Goal: Information Seeking & Learning: Understand process/instructions

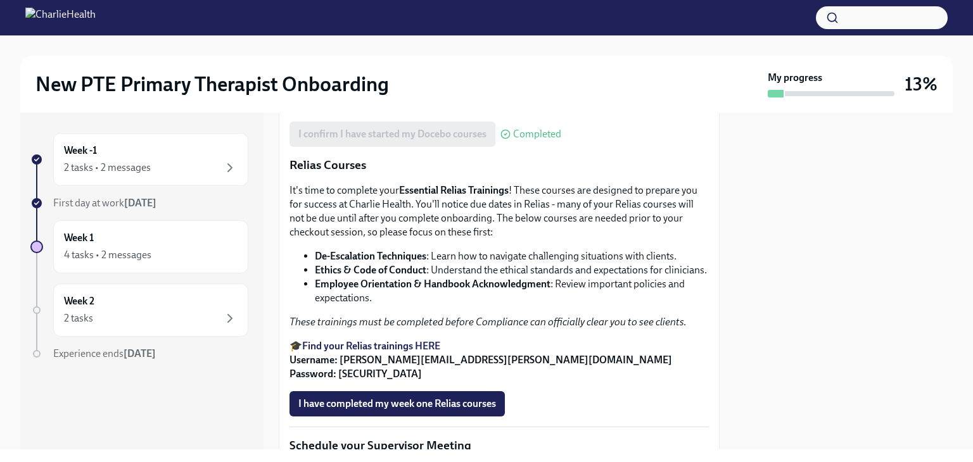
scroll to position [676, 0]
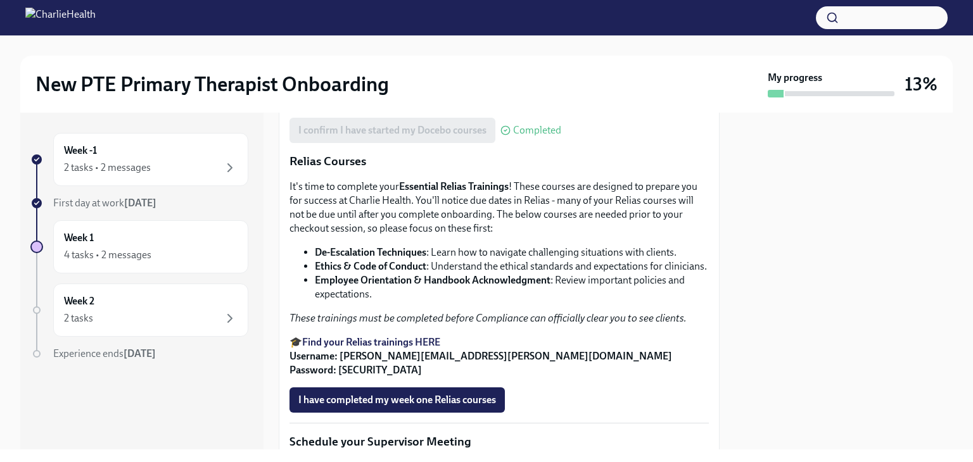
click at [429, 68] on strong "Access Your Docebo Training Here!" at bounding box center [378, 62] width 153 height 12
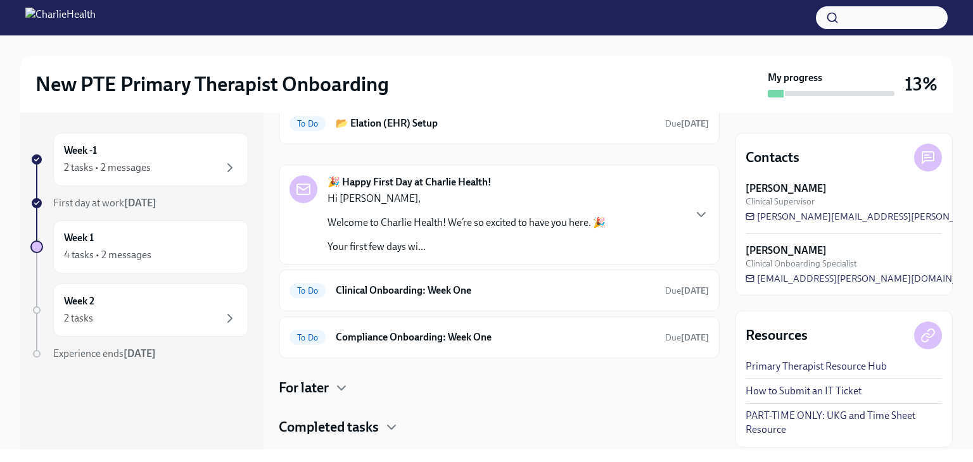
scroll to position [69, 0]
click at [532, 290] on h6 "Clinical Onboarding: Week One" at bounding box center [495, 290] width 319 height 14
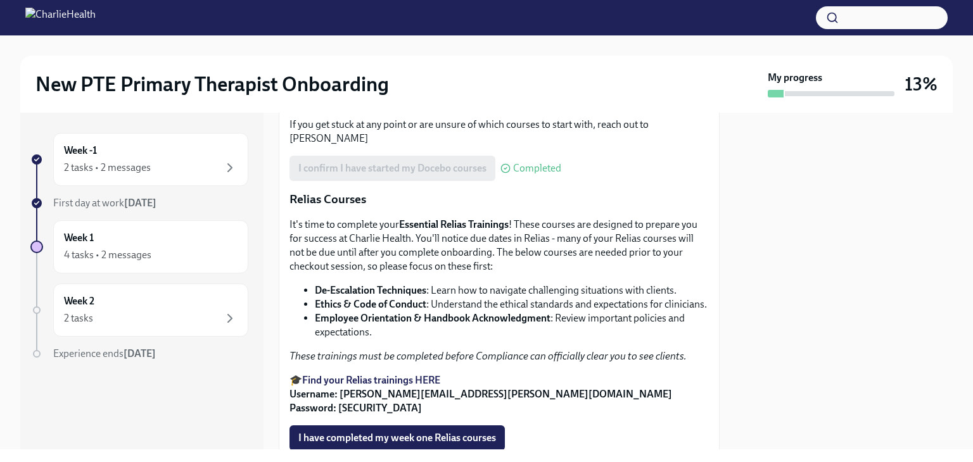
scroll to position [646, 0]
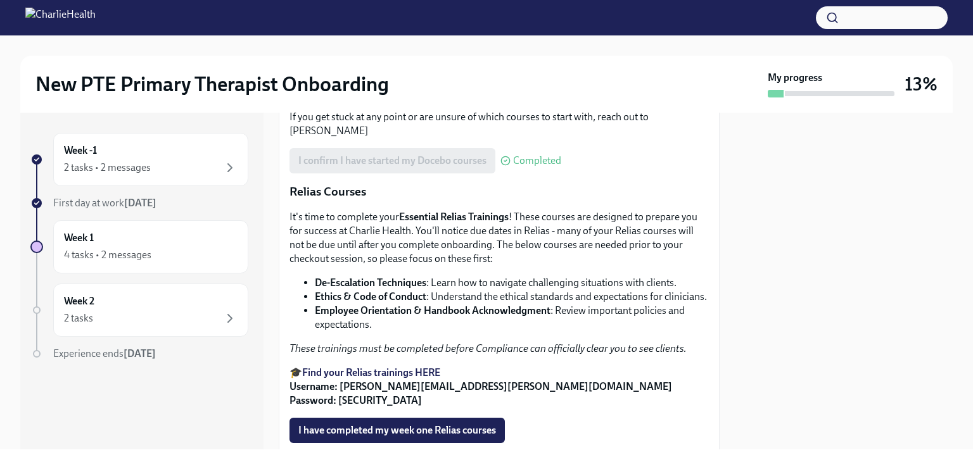
click at [442, 99] on strong "Access Your Docebo Training Here!" at bounding box center [378, 93] width 153 height 12
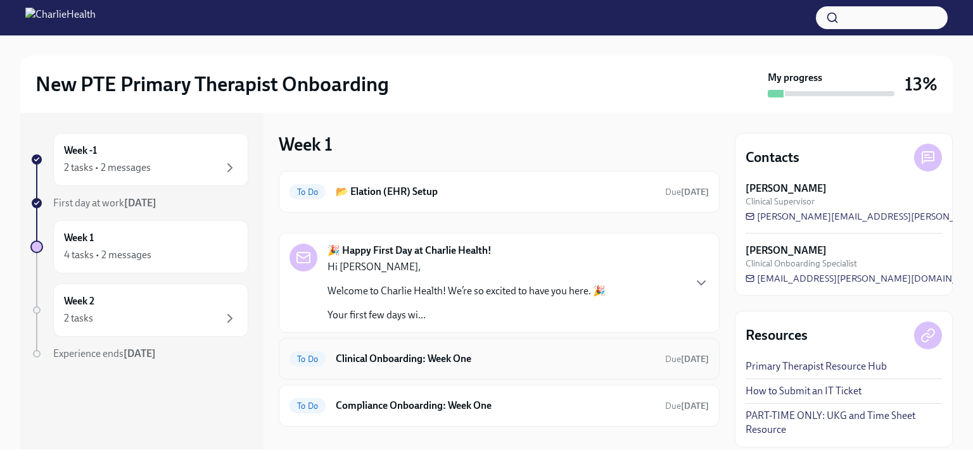
click at [491, 361] on h6 "Clinical Onboarding: Week One" at bounding box center [495, 359] width 319 height 14
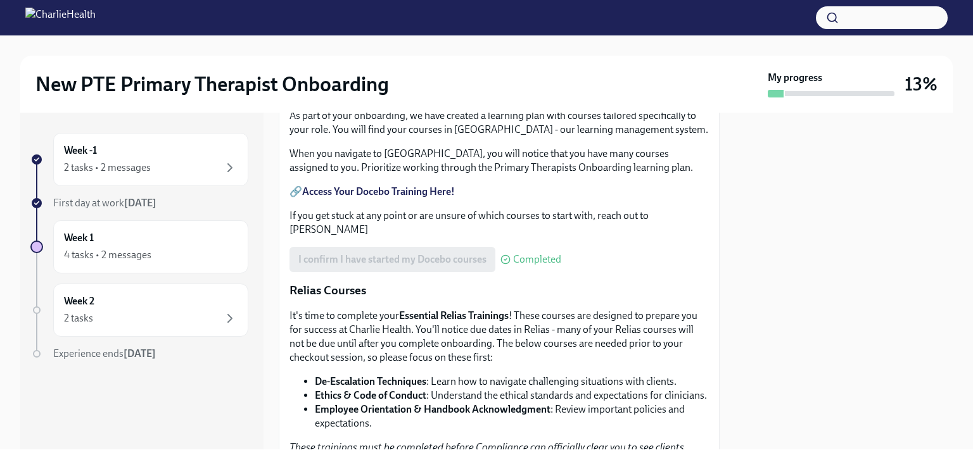
scroll to position [551, 0]
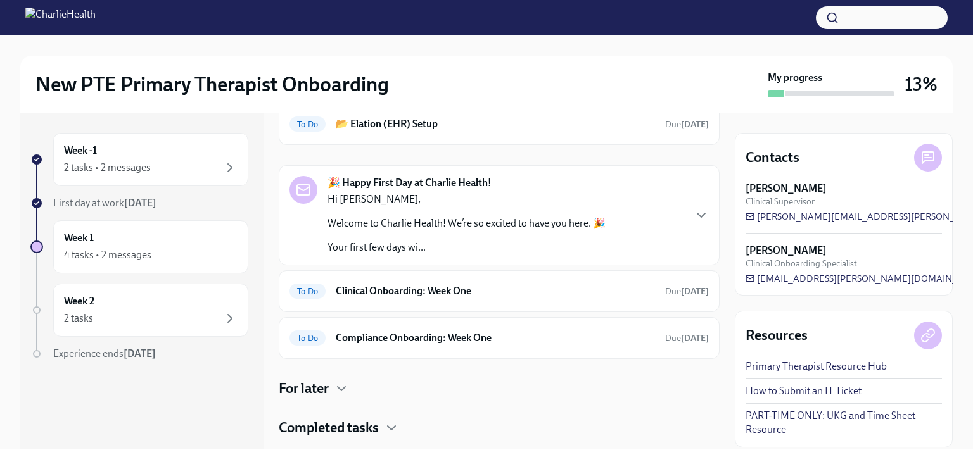
scroll to position [68, 0]
click at [618, 286] on h6 "Clinical Onboarding: Week One" at bounding box center [495, 291] width 319 height 14
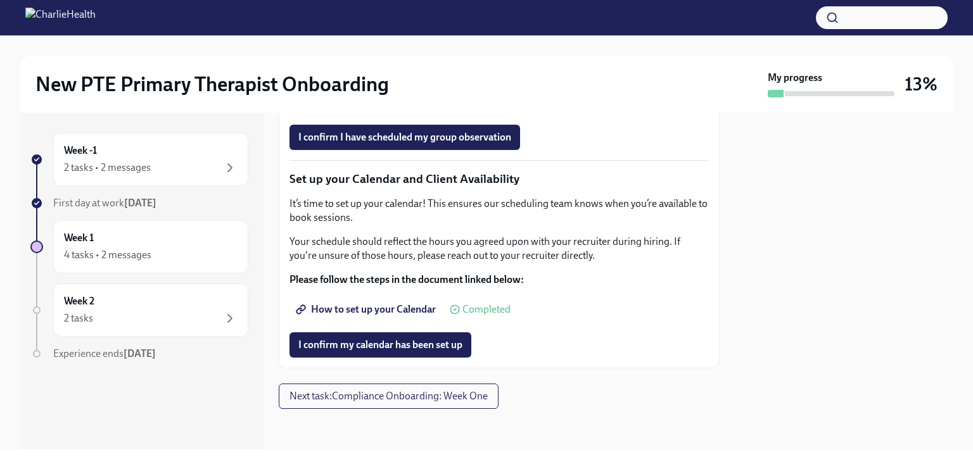
scroll to position [1943, 0]
click at [395, 316] on span "How to set up your Calendar" at bounding box center [366, 309] width 137 height 13
